Goal: Task Accomplishment & Management: Complete application form

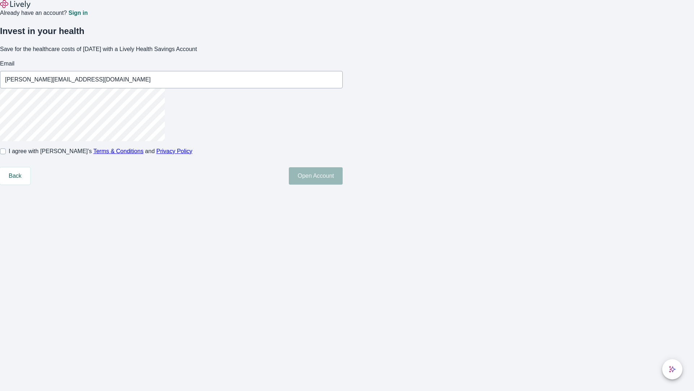
click at [6, 154] on input "I agree with Lively’s Terms & Conditions and Privacy Policy" at bounding box center [3, 151] width 6 height 6
checkbox input "true"
click at [343, 184] on button "Open Account" at bounding box center [316, 175] width 54 height 17
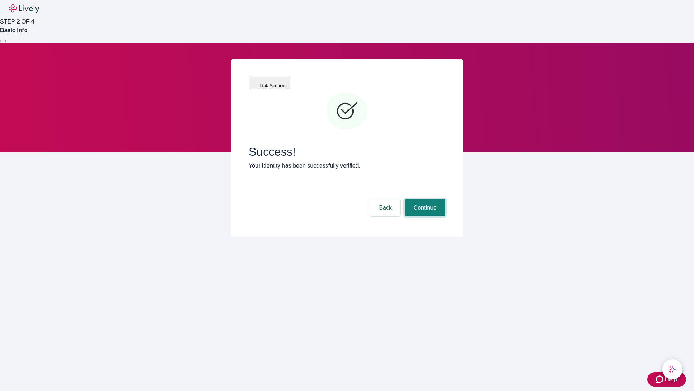
click at [424, 199] on button "Continue" at bounding box center [425, 207] width 41 height 17
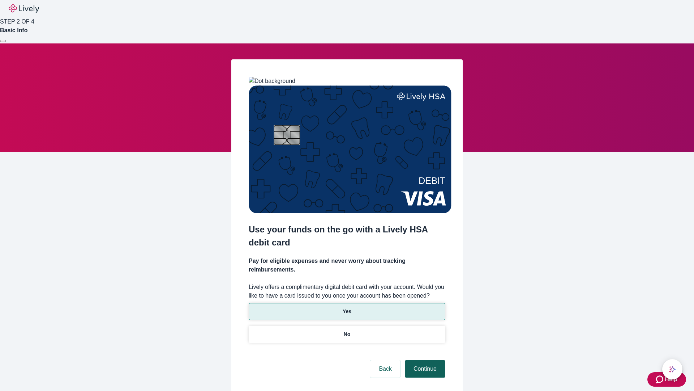
click at [347, 307] on p "Yes" at bounding box center [347, 311] width 9 height 8
click at [424, 360] on button "Continue" at bounding box center [425, 368] width 41 height 17
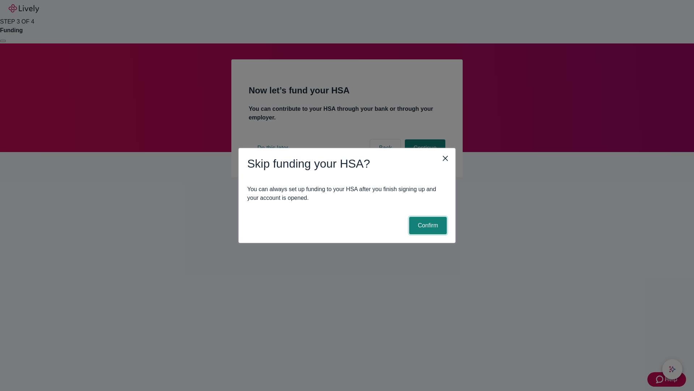
click at [427, 225] on button "Confirm" at bounding box center [428, 225] width 38 height 17
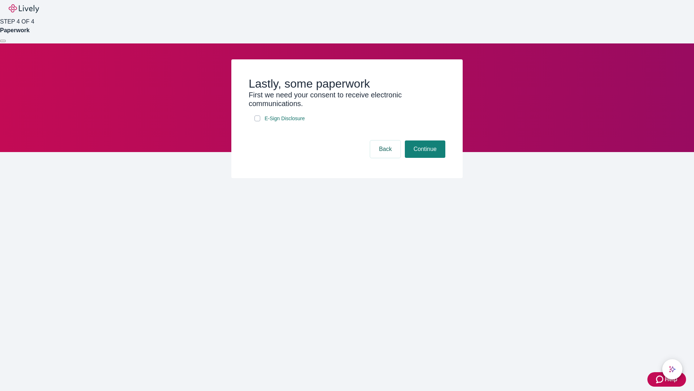
click at [257, 121] on input "E-Sign Disclosure" at bounding box center [258, 118] width 6 height 6
checkbox input "true"
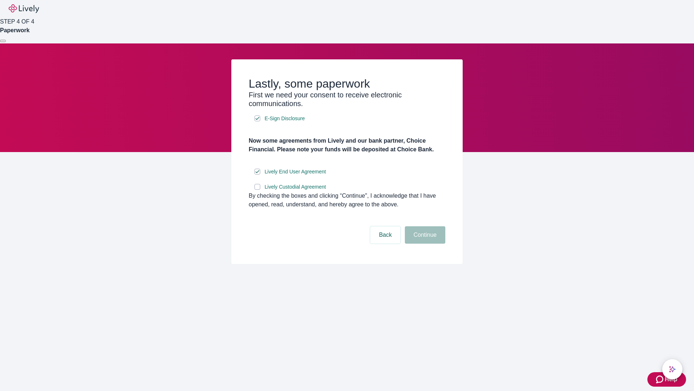
click at [257, 190] on input "Lively Custodial Agreement" at bounding box center [258, 187] width 6 height 6
checkbox input "true"
click at [424, 243] on button "Continue" at bounding box center [425, 234] width 41 height 17
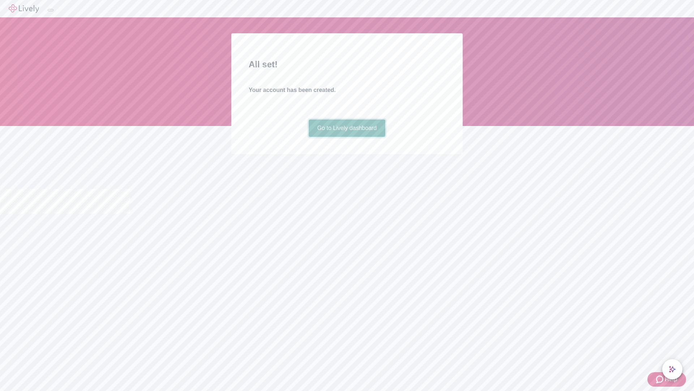
click at [347, 137] on link "Go to Lively dashboard" at bounding box center [347, 127] width 77 height 17
